Goal: Transaction & Acquisition: Purchase product/service

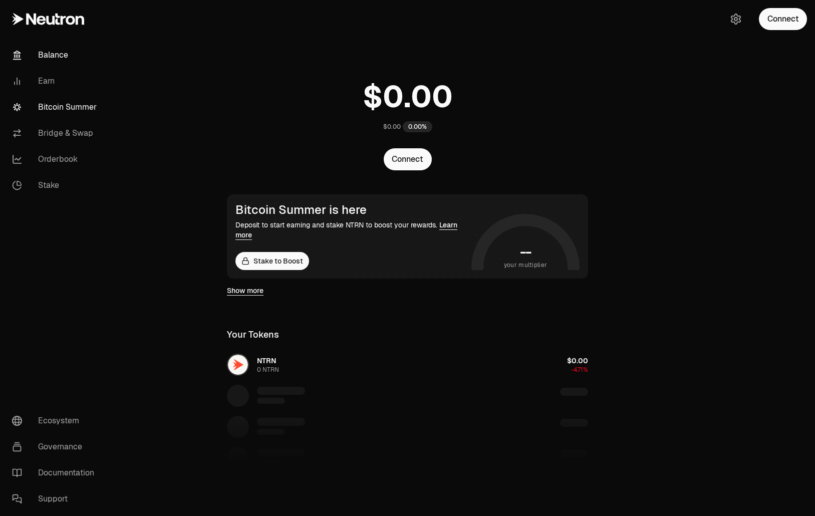
click at [98, 102] on link "Bitcoin Summer" at bounding box center [56, 107] width 104 height 26
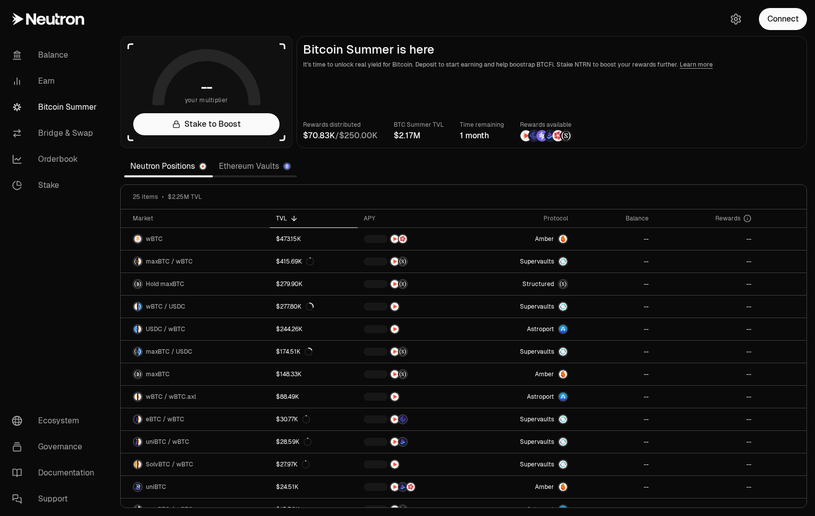
click at [262, 170] on link "Ethereum Vaults" at bounding box center [255, 166] width 84 height 20
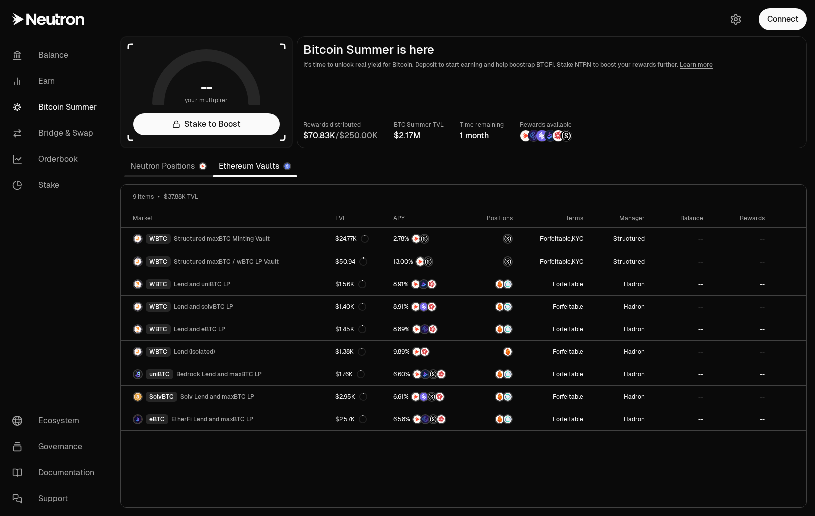
click at [176, 168] on link "Neutron Positions" at bounding box center [168, 166] width 89 height 20
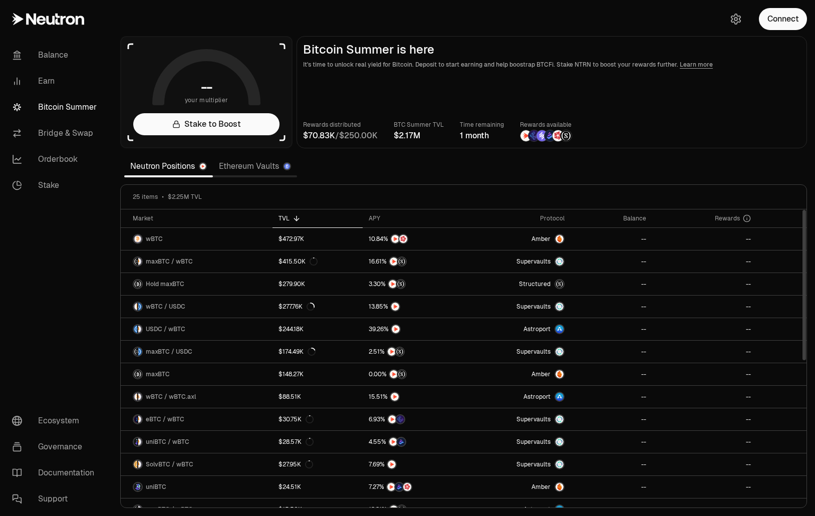
drag, startPoint x: 657, startPoint y: 198, endPoint x: 692, endPoint y: 199, distance: 35.1
click at [658, 198] on div "25 items $2.25M TVL" at bounding box center [464, 197] width 662 height 8
click at [783, 24] on button "Connect" at bounding box center [783, 19] width 48 height 22
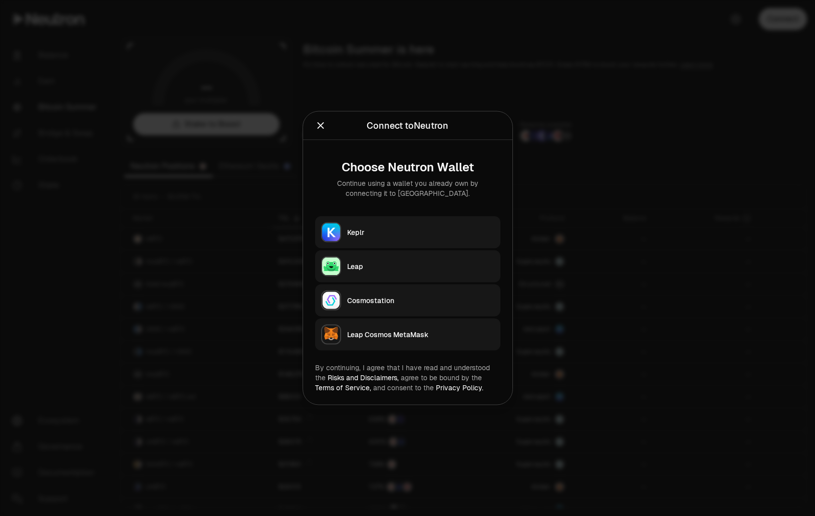
click at [441, 238] on button "Keplr" at bounding box center [407, 232] width 185 height 32
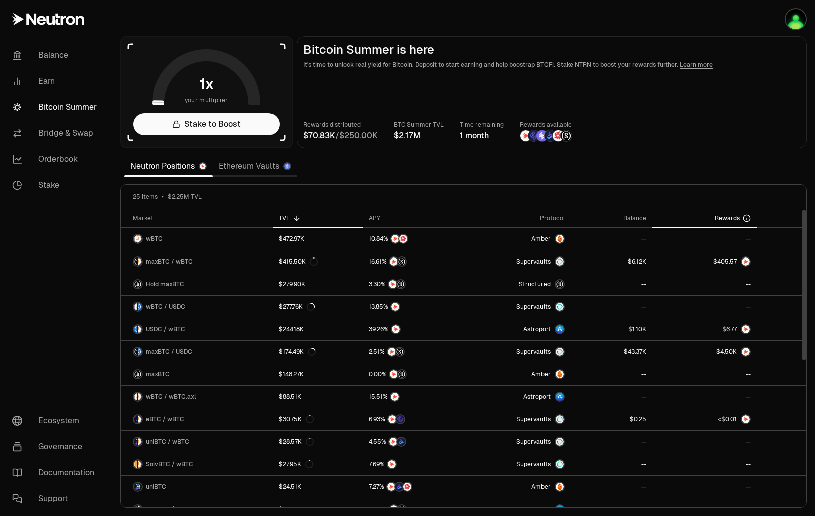
click at [676, 216] on div "Rewards" at bounding box center [704, 218] width 93 height 8
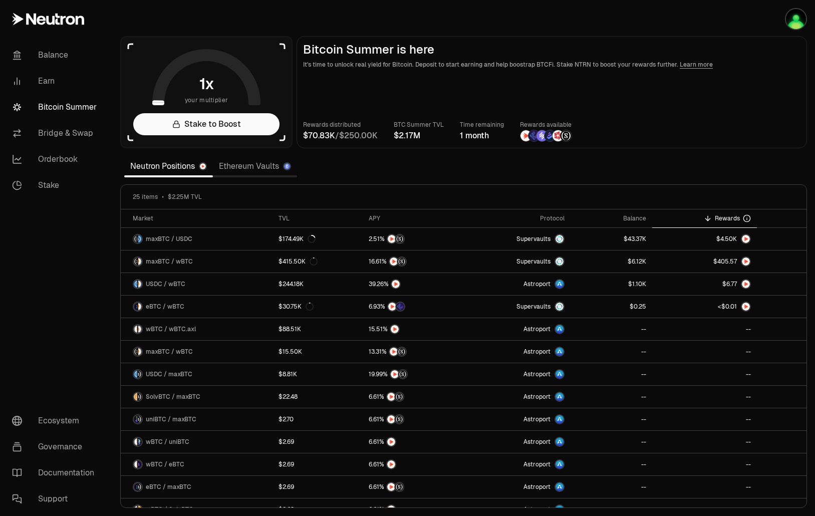
click at [246, 164] on link "Ethereum Vaults" at bounding box center [255, 166] width 84 height 20
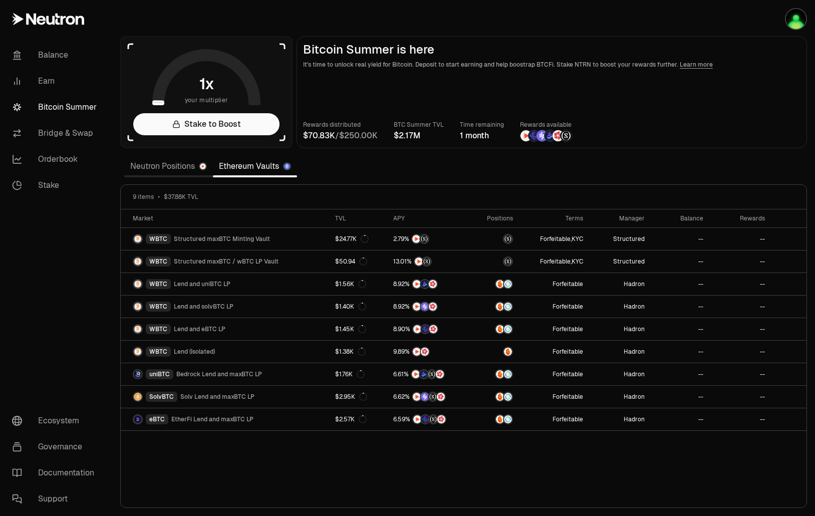
click at [184, 174] on link "Neutron Positions" at bounding box center [168, 166] width 89 height 20
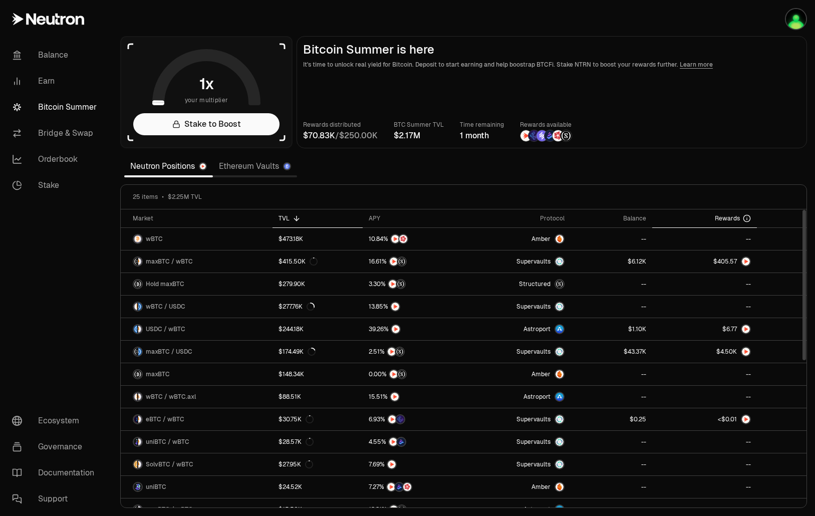
click at [732, 219] on span "Rewards" at bounding box center [727, 218] width 25 height 8
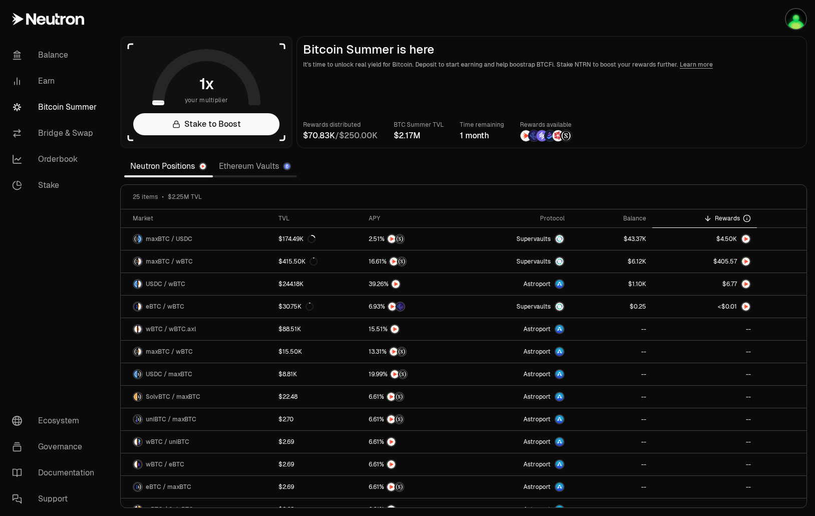
drag, startPoint x: 749, startPoint y: 145, endPoint x: 716, endPoint y: 25, distance: 125.3
click at [749, 145] on main "Bitcoin Summer is here It's time to unlock real yield for Bitcoin. Deposit to s…" at bounding box center [552, 92] width 511 height 112
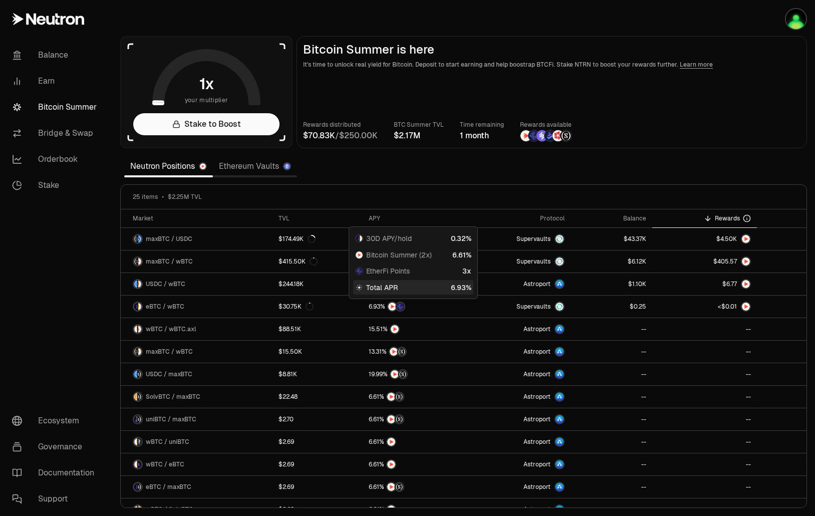
click at [478, 194] on div "25 items $2.25M TVL" at bounding box center [464, 197] width 662 height 8
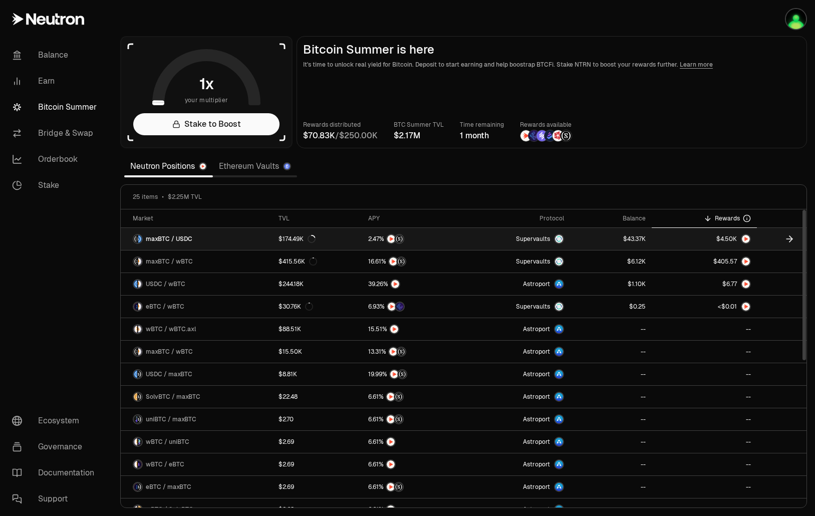
click at [353, 242] on link "$174.49K" at bounding box center [318, 239] width 90 height 22
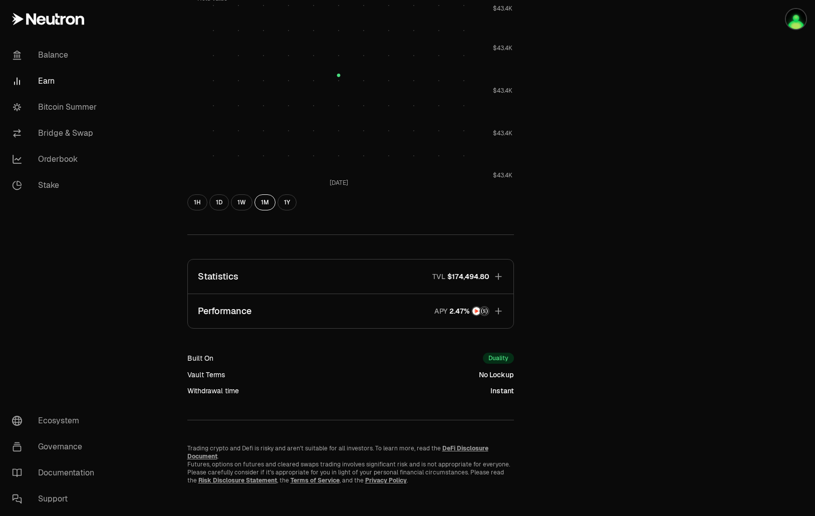
scroll to position [425, 0]
click at [368, 275] on button "Statistics TVL $174,494.80" at bounding box center [351, 276] width 326 height 34
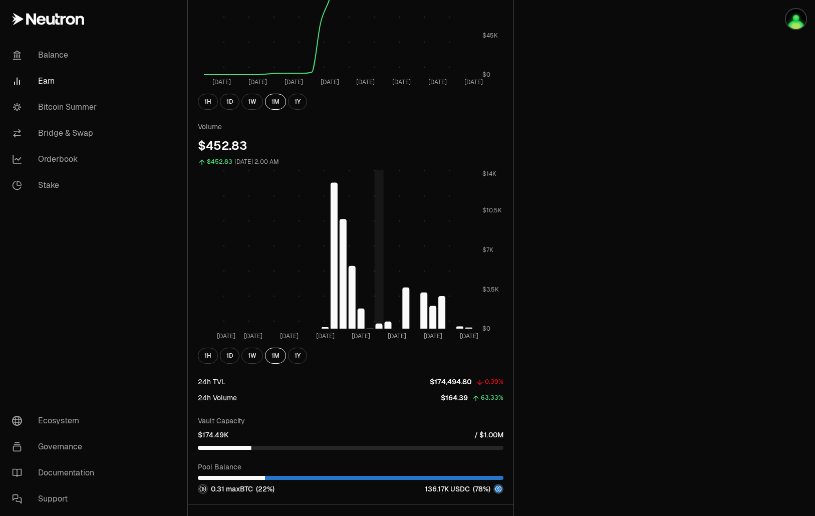
scroll to position [977, 0]
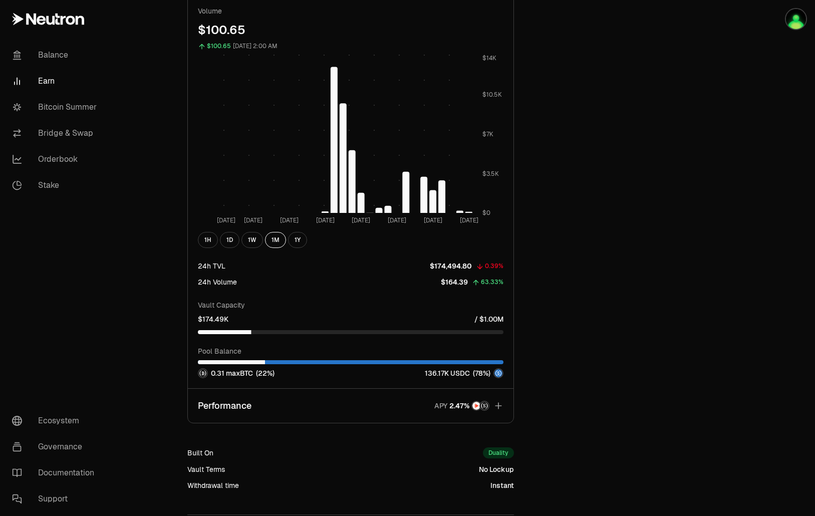
click at [341, 411] on button "Performance APY" at bounding box center [351, 406] width 326 height 34
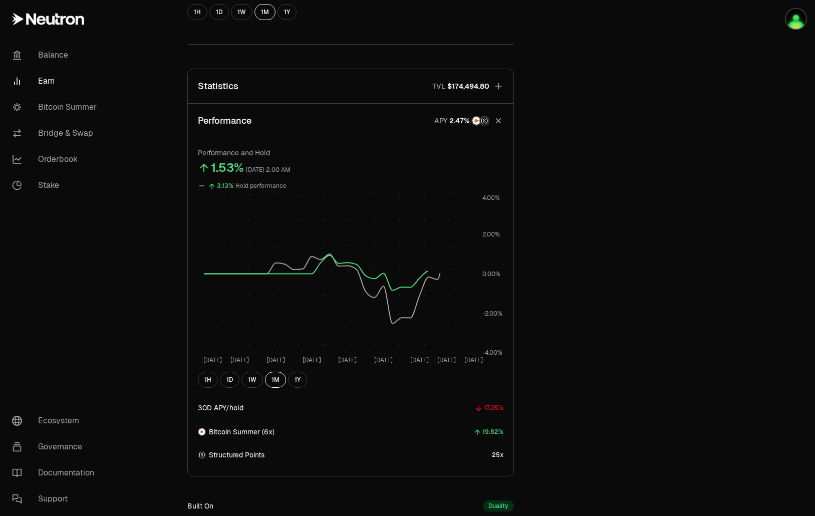
scroll to position [513, 0]
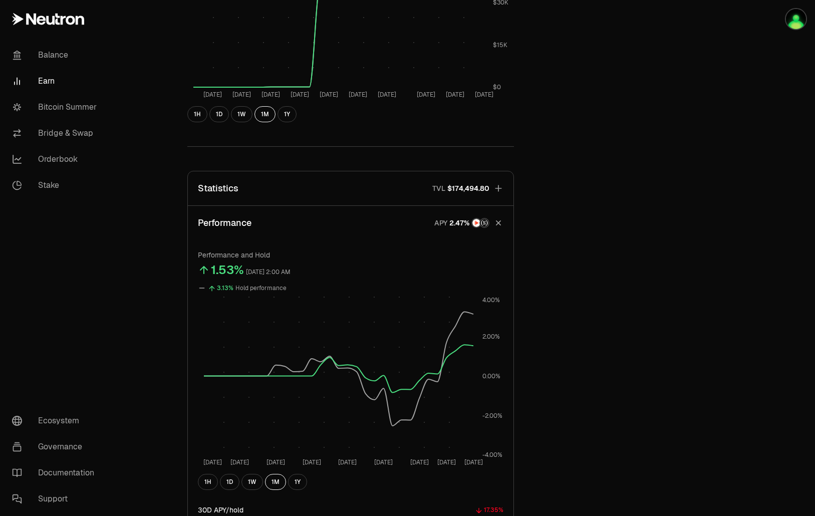
click at [763, 155] on div "Back to Positions maxBTC USDC 122,079.1951 USDC ($1.00) = 1 maxBTC ($122,042.13…" at bounding box center [463, 131] width 601 height 1288
click at [247, 486] on button "1W" at bounding box center [253, 482] width 22 height 16
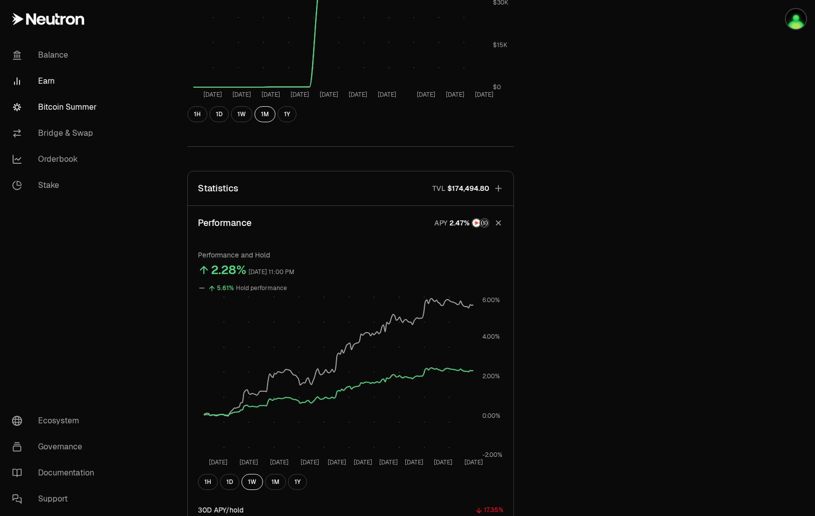
click at [75, 96] on link "Bitcoin Summer" at bounding box center [56, 107] width 104 height 26
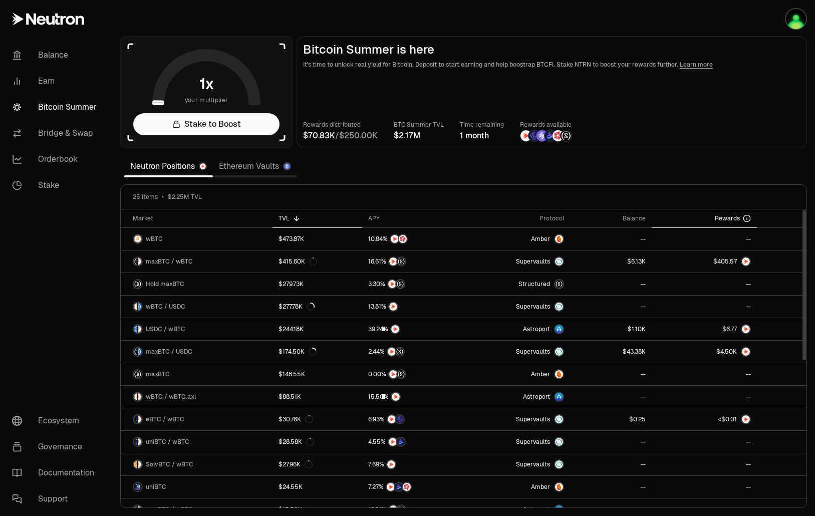
click at [735, 213] on th "Rewards" at bounding box center [704, 218] width 105 height 19
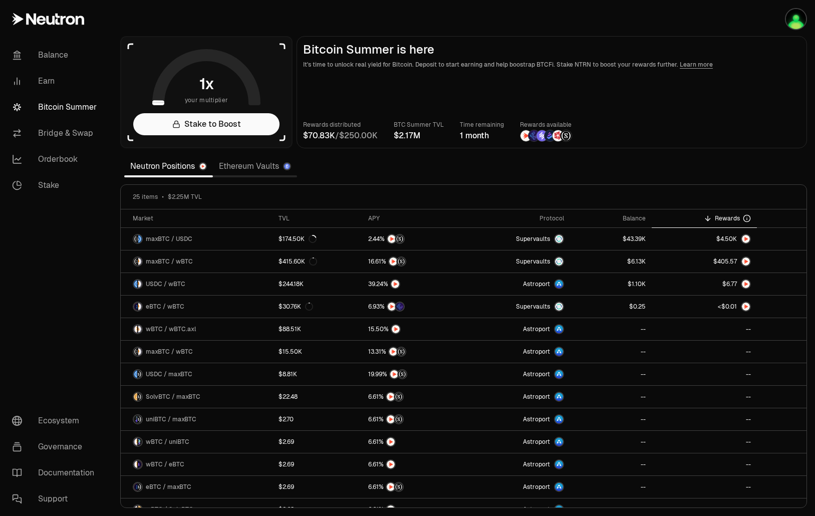
click at [254, 170] on link "Ethereum Vaults" at bounding box center [255, 166] width 84 height 20
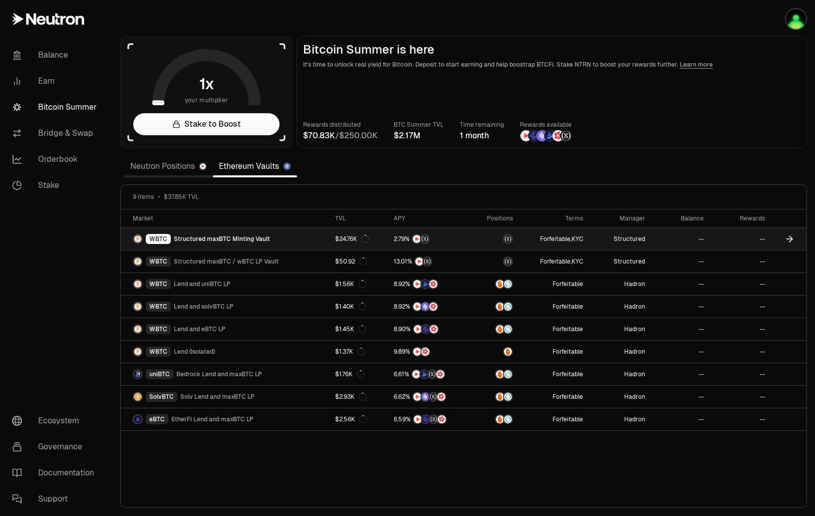
click at [271, 236] on link "WBTC Structured maxBTC Minting Vault" at bounding box center [225, 239] width 208 height 22
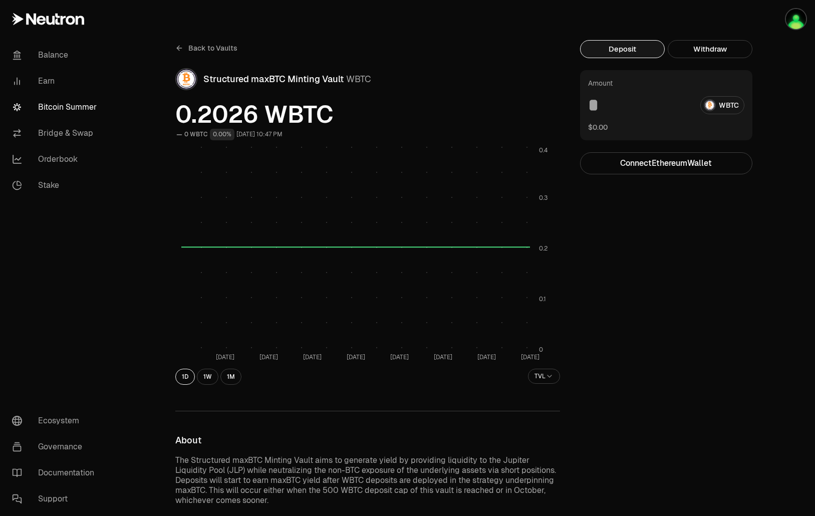
click at [699, 170] on button "Connect Ethereum Wallet" at bounding box center [666, 163] width 172 height 22
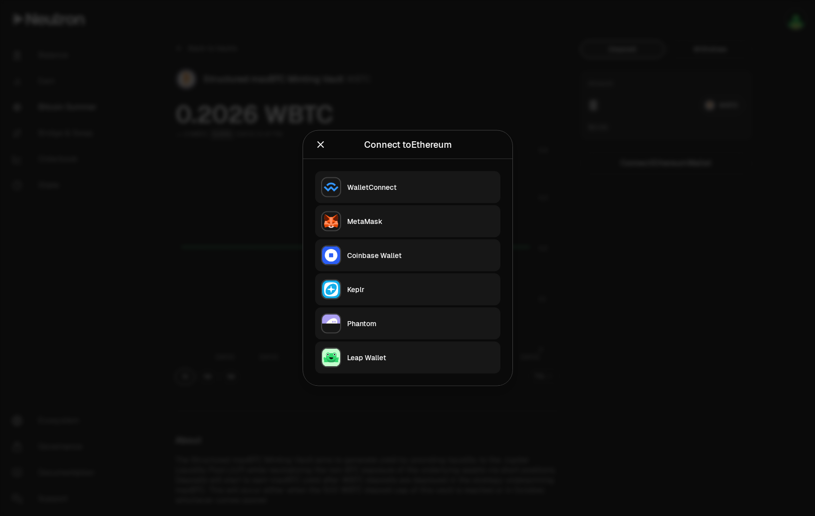
click at [408, 214] on button "MetaMask" at bounding box center [407, 221] width 185 height 32
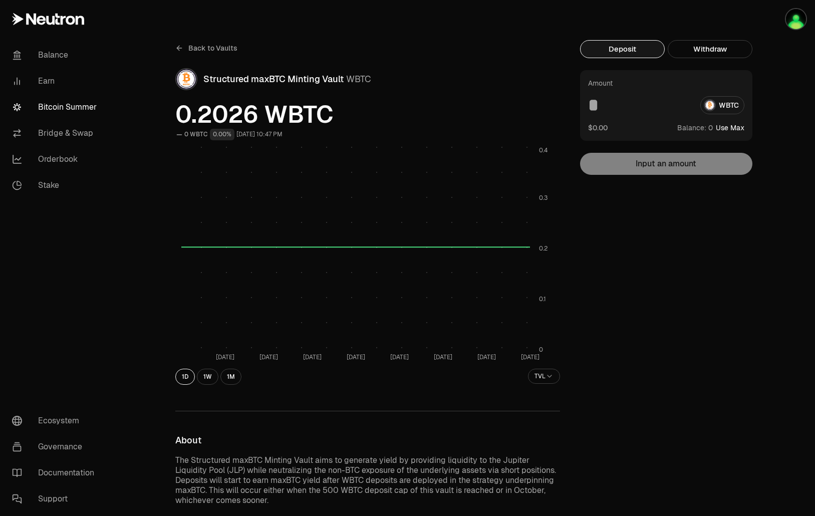
click at [728, 129] on button "Use Max" at bounding box center [730, 128] width 29 height 10
type input "*"
click at [733, 128] on button "Use Max" at bounding box center [730, 128] width 29 height 10
type input "*********"
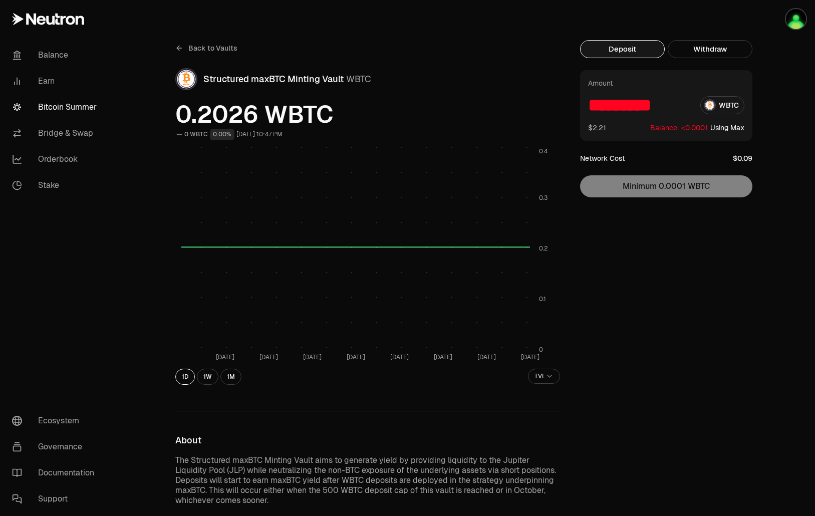
click at [204, 50] on span "Back to Vaults" at bounding box center [212, 48] width 49 height 10
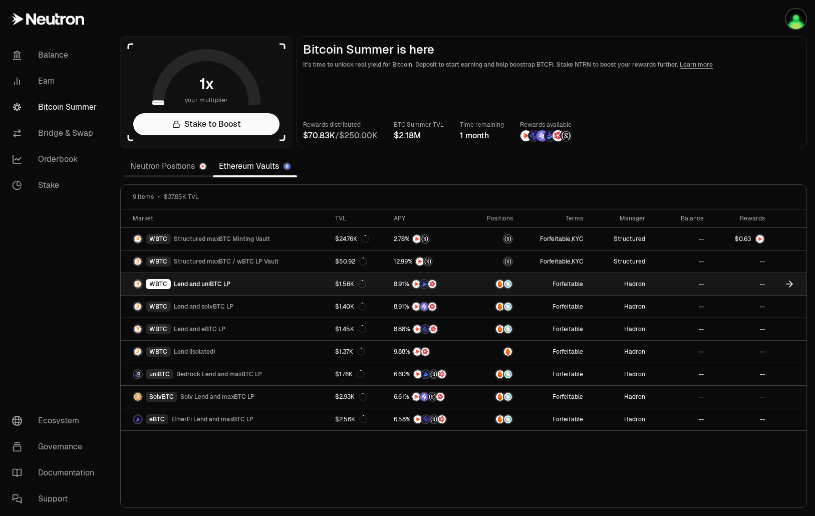
click at [250, 285] on link "WBTC Lend and uniBTC LP" at bounding box center [225, 284] width 208 height 22
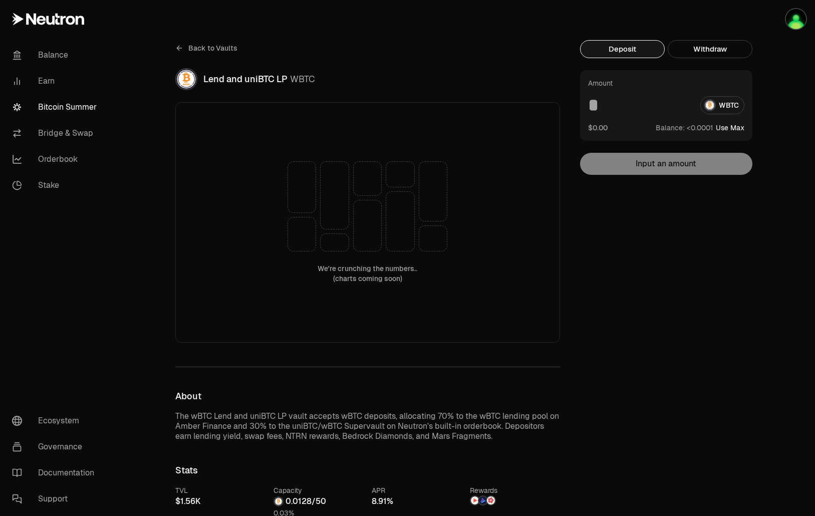
click at [728, 128] on button "Use Max" at bounding box center [730, 128] width 29 height 10
type input "*********"
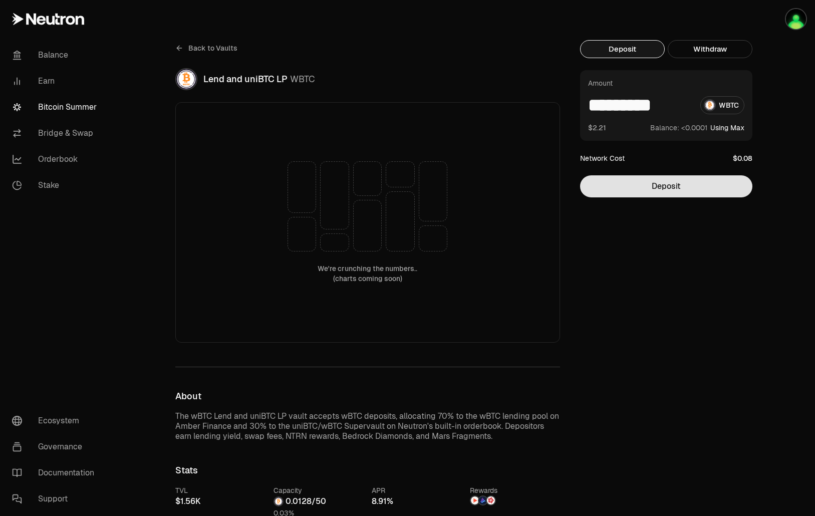
click at [701, 186] on button "Deposit" at bounding box center [666, 186] width 172 height 22
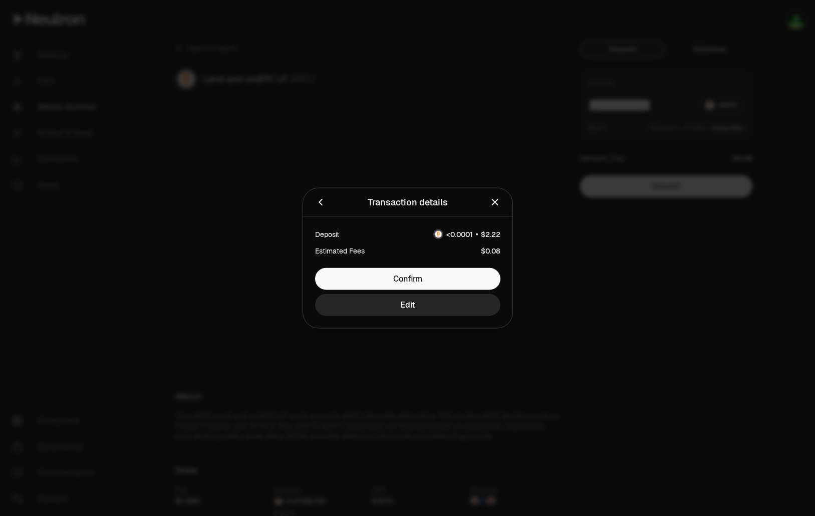
click at [497, 204] on icon "button" at bounding box center [495, 202] width 7 height 7
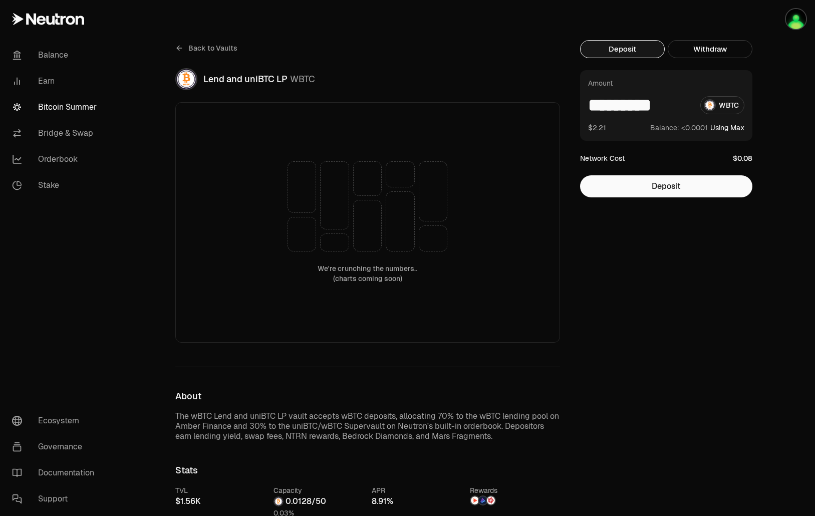
click at [185, 47] on link "Back to Vaults" at bounding box center [206, 48] width 62 height 16
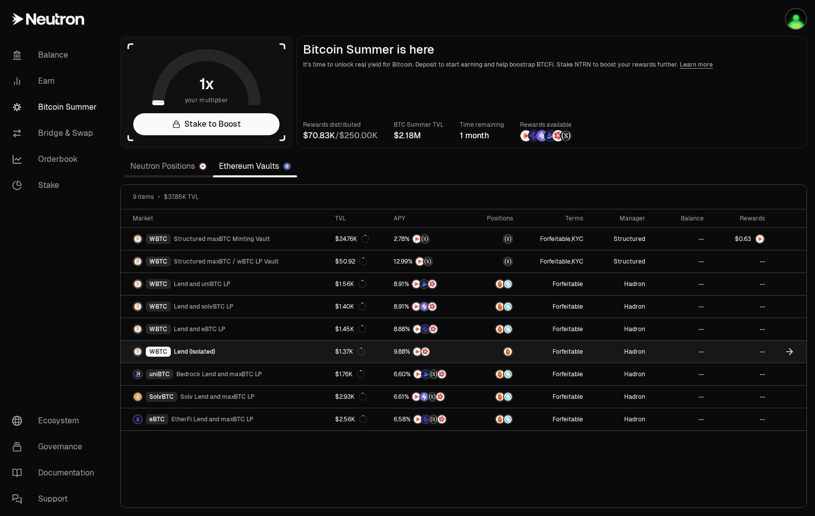
click at [252, 356] on link "WBTC Lend (Isolated)" at bounding box center [225, 352] width 208 height 22
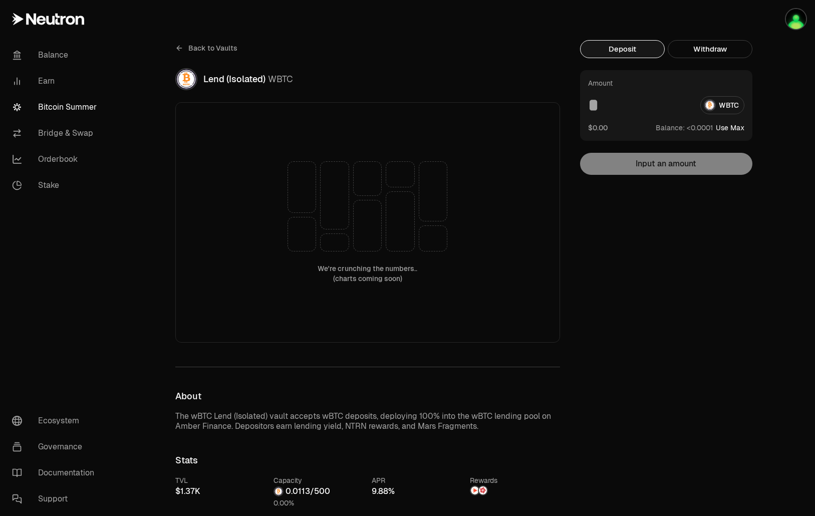
click at [727, 130] on button "Use Max" at bounding box center [730, 128] width 29 height 10
type input "*********"
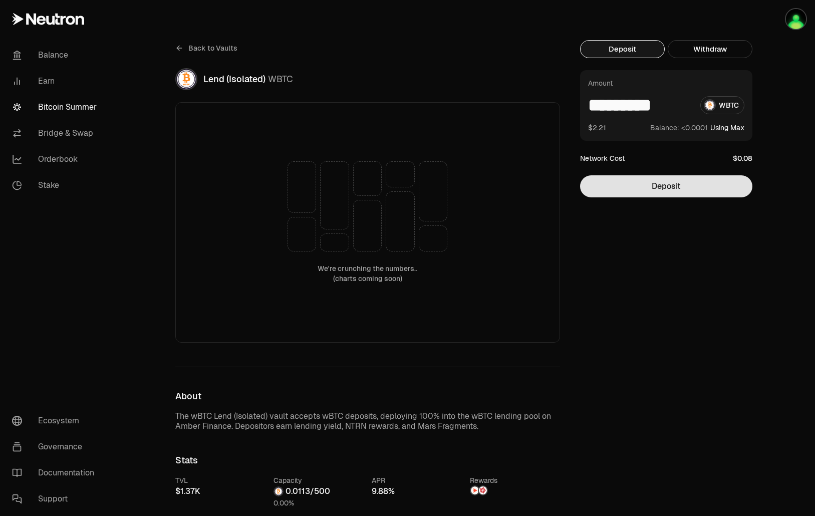
click at [689, 187] on button "Deposit" at bounding box center [666, 186] width 172 height 22
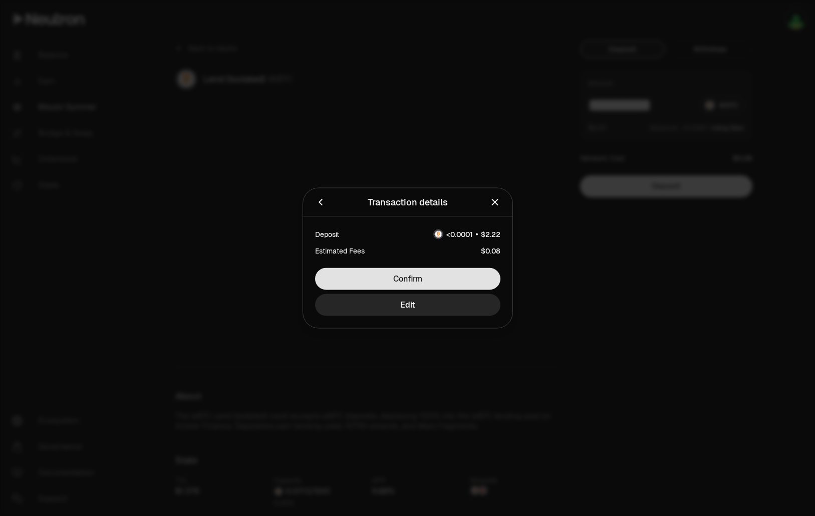
click at [470, 283] on button "Confirm" at bounding box center [407, 279] width 185 height 22
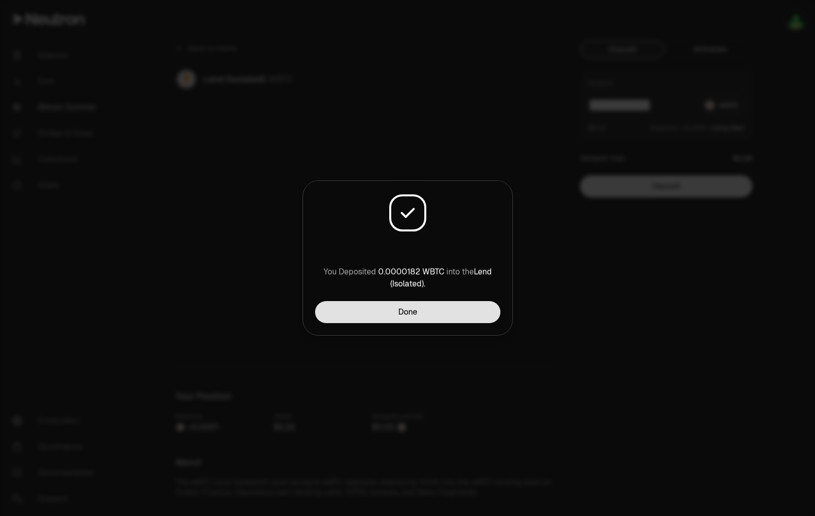
click at [448, 316] on button "Done" at bounding box center [407, 312] width 185 height 22
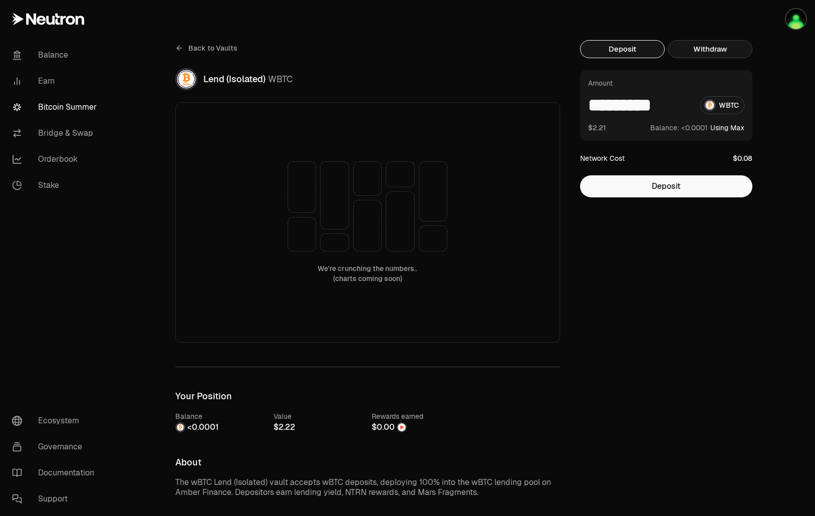
click at [724, 43] on button "Withdraw" at bounding box center [710, 49] width 85 height 18
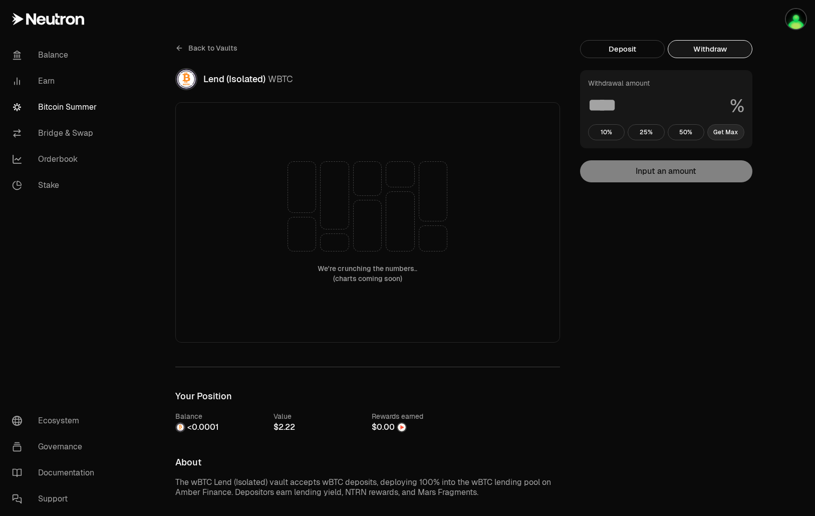
click at [716, 135] on button "Get Max" at bounding box center [726, 132] width 37 height 16
type input "***"
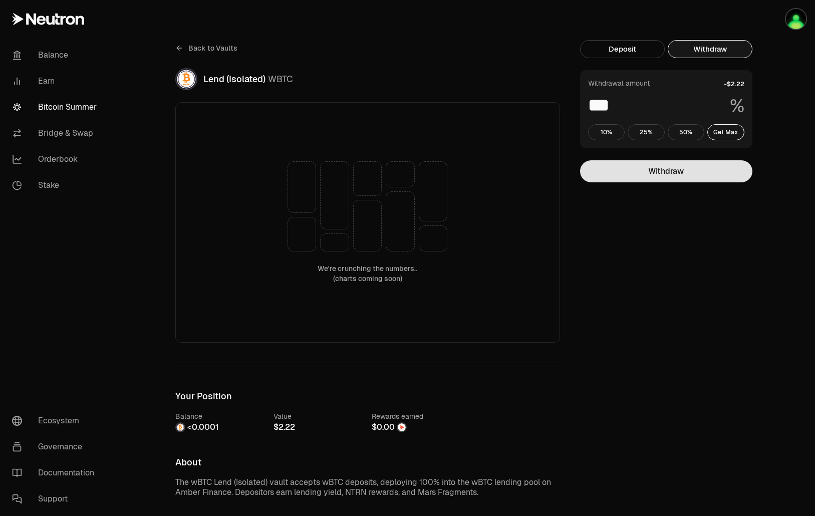
click at [696, 173] on button "Withdraw" at bounding box center [666, 171] width 172 height 22
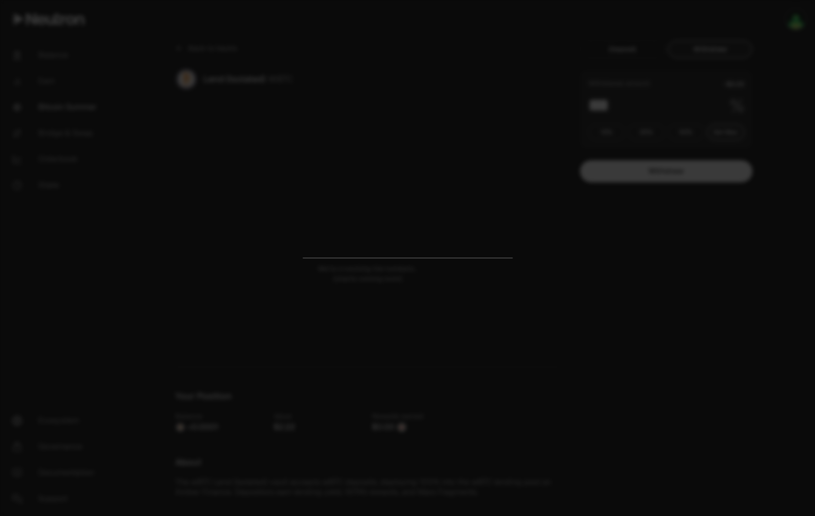
click at [481, 133] on div at bounding box center [407, 258] width 815 height 516
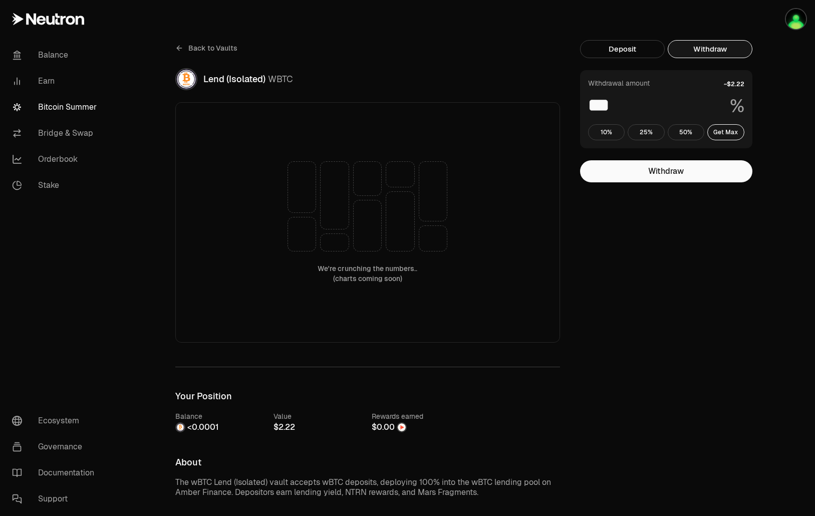
click at [202, 44] on span "Back to Vaults" at bounding box center [212, 48] width 49 height 10
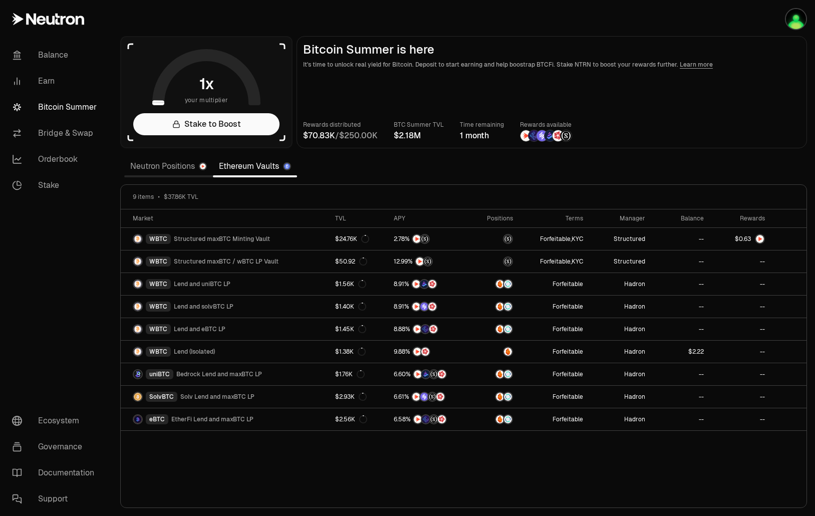
click at [152, 158] on link "Neutron Positions" at bounding box center [168, 166] width 89 height 20
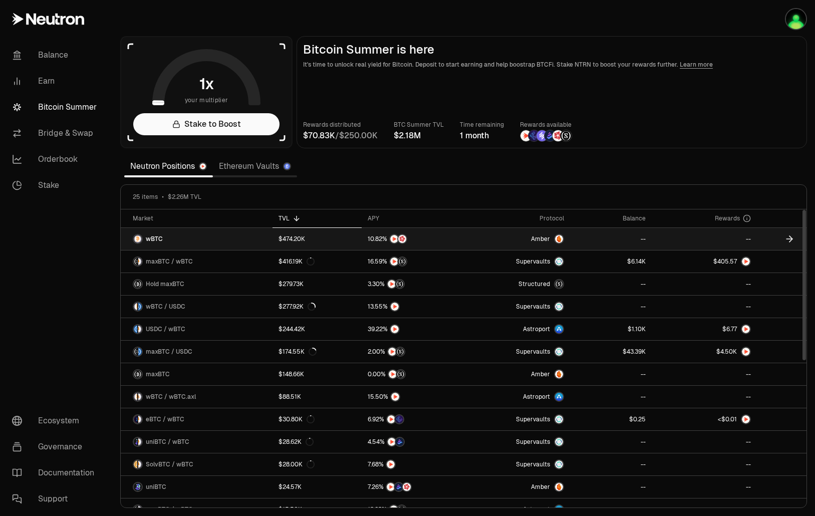
click at [234, 248] on link "wBTC" at bounding box center [197, 239] width 152 height 22
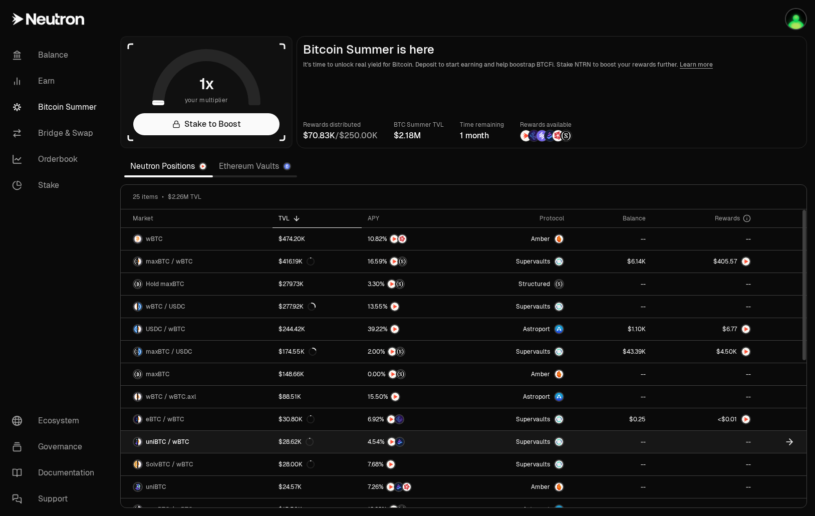
click at [237, 439] on link "uniBTC / wBTC" at bounding box center [197, 442] width 152 height 22
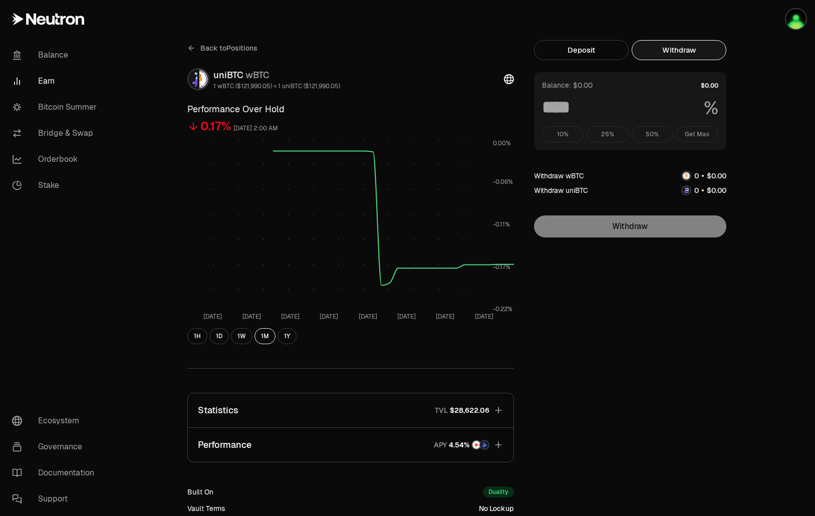
click at [678, 47] on button "Withdraw" at bounding box center [679, 50] width 95 height 20
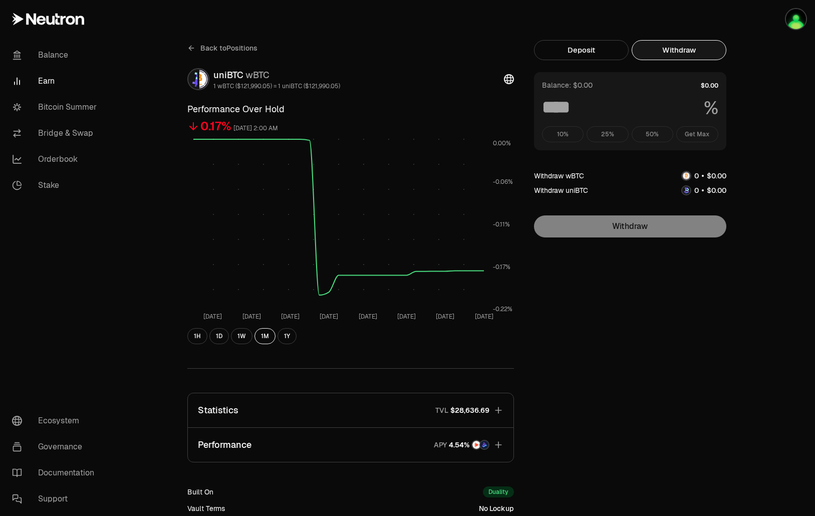
drag, startPoint x: 675, startPoint y: 446, endPoint x: 652, endPoint y: 438, distance: 23.8
click at [675, 446] on div "Back to Positions uniBTC wBTC 1 wBTC ($121,990.05) = 1 uniBTC ($121,990.05) Per…" at bounding box center [463, 329] width 577 height 578
